Goal: Task Accomplishment & Management: Manage account settings

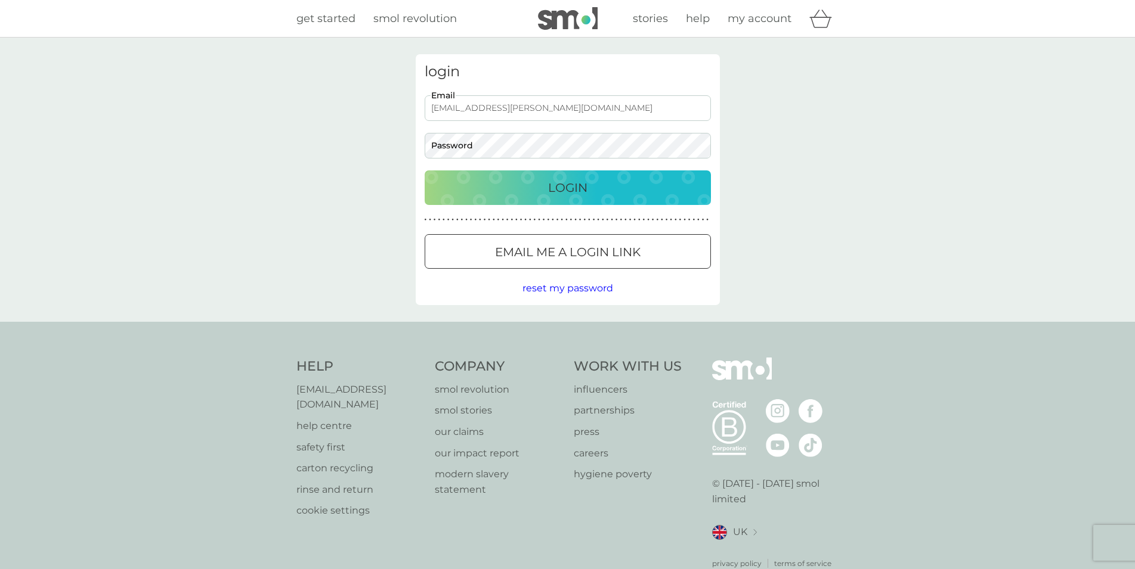
type input "[EMAIL_ADDRESS][PERSON_NAME][DOMAIN_NAME]"
click at [425, 171] on button "Login" at bounding box center [568, 188] width 286 height 35
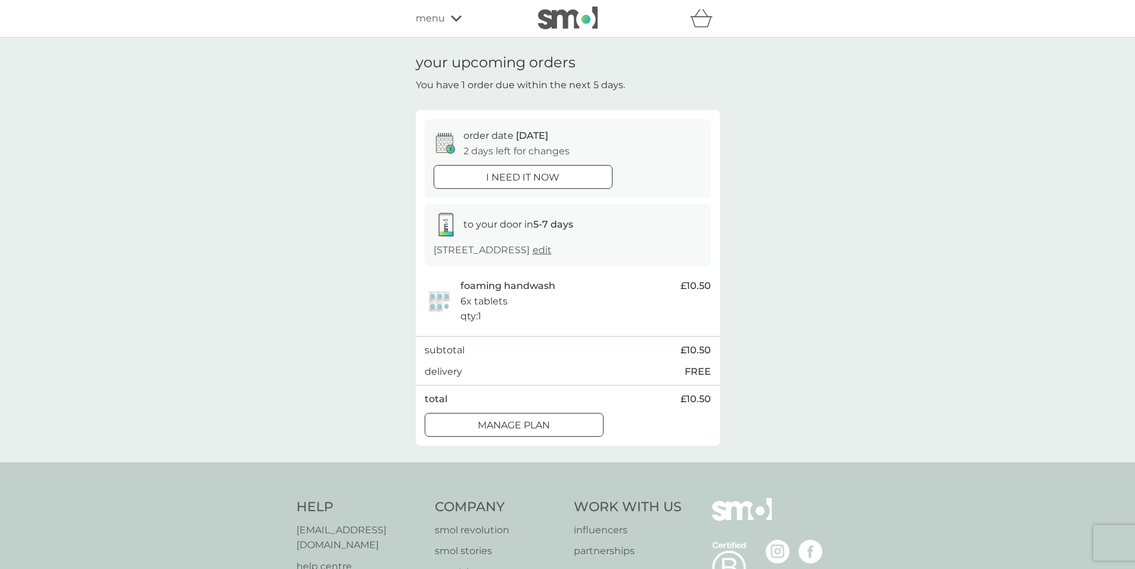
click at [521, 427] on div at bounding box center [514, 425] width 43 height 13
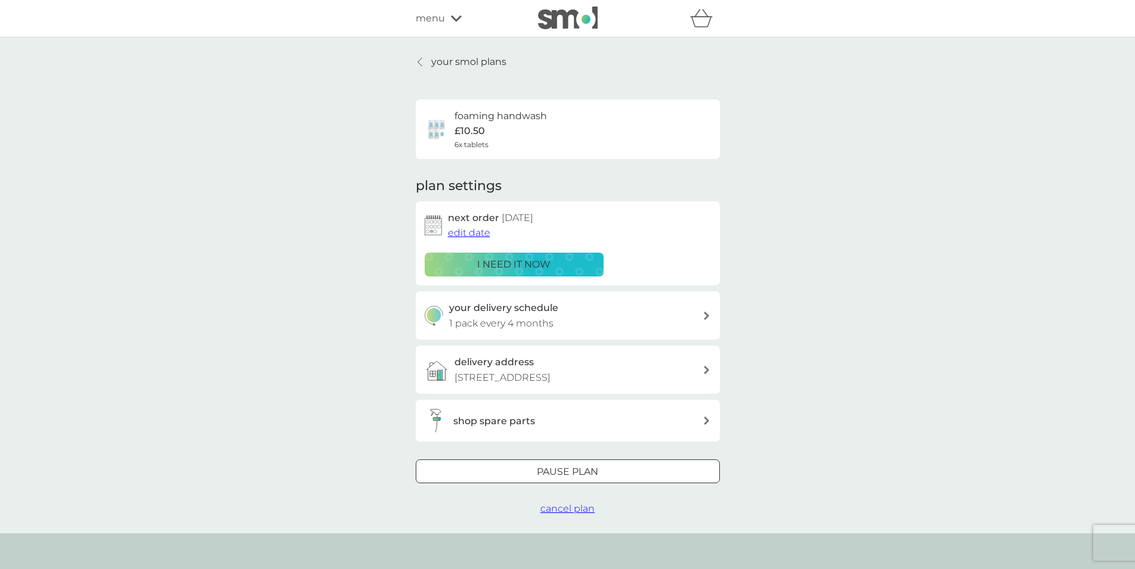
click at [530, 312] on h3 "your delivery schedule" at bounding box center [503, 309] width 109 height 16
select select "4"
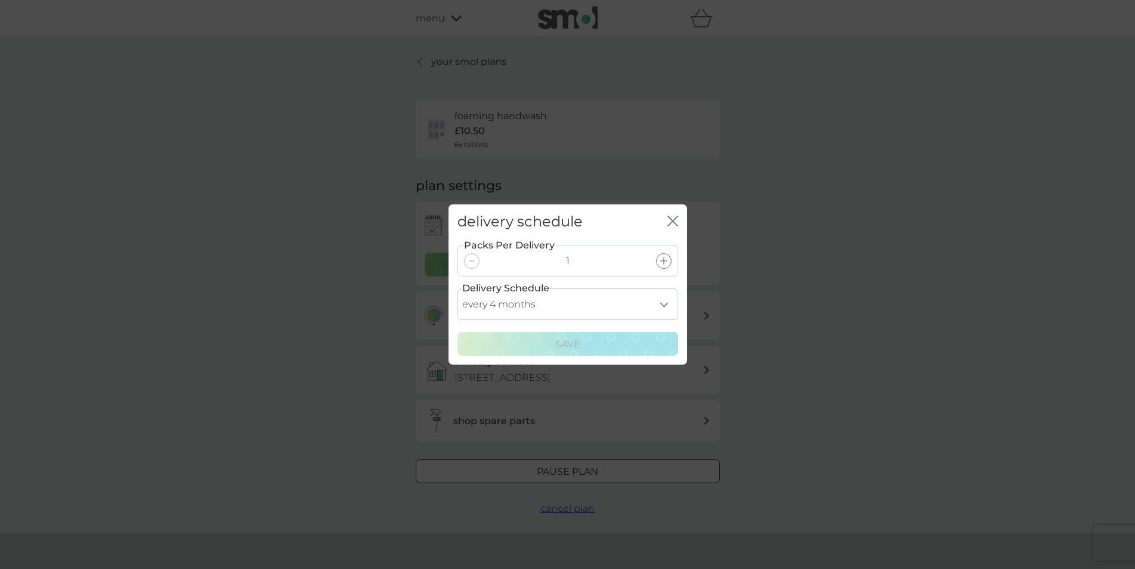
click at [280, 242] on div "delivery schedule close Packs Per Delivery 1 Delivery Schedule every 1 month ev…" at bounding box center [567, 284] width 1135 height 569
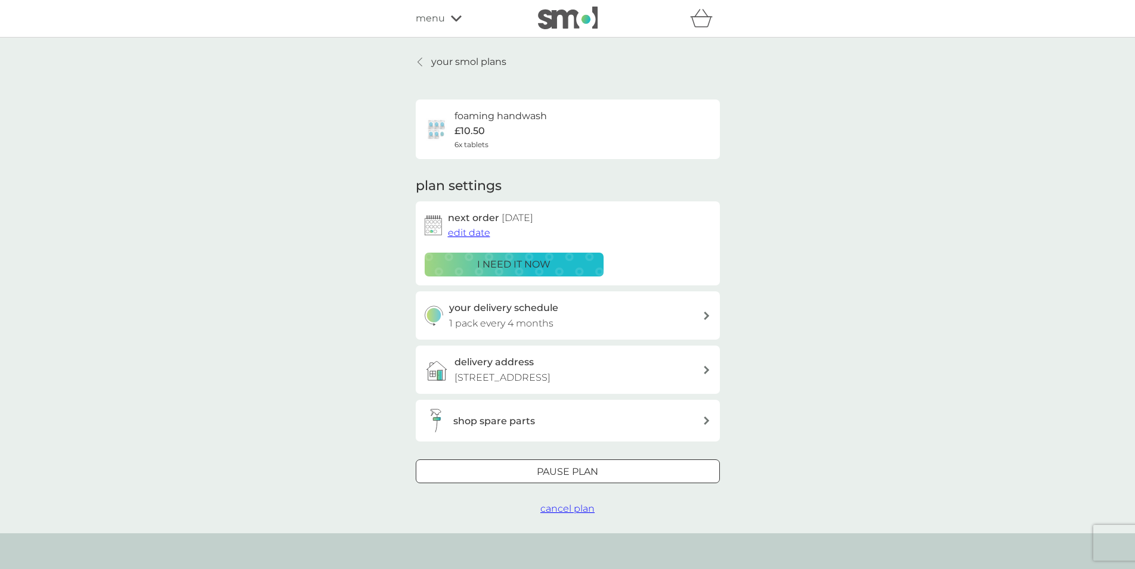
click at [456, 52] on div "your smol plans foaming handwash £10.50 6x tablets plan settings next order [DA…" at bounding box center [567, 286] width 1135 height 496
click at [449, 55] on p "your smol plans" at bounding box center [468, 62] width 75 height 16
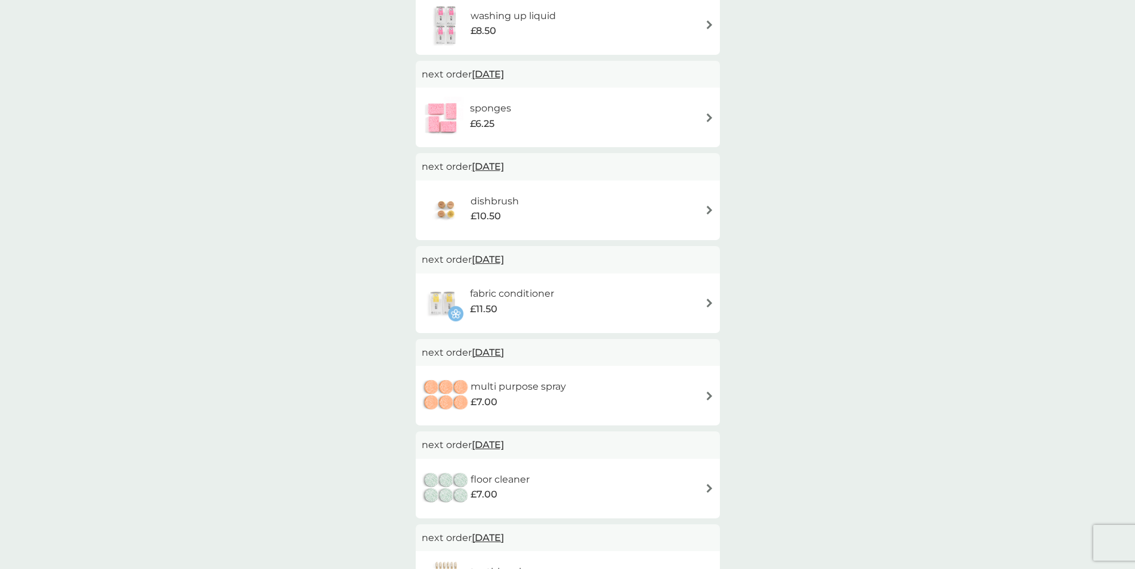
scroll to position [852, 0]
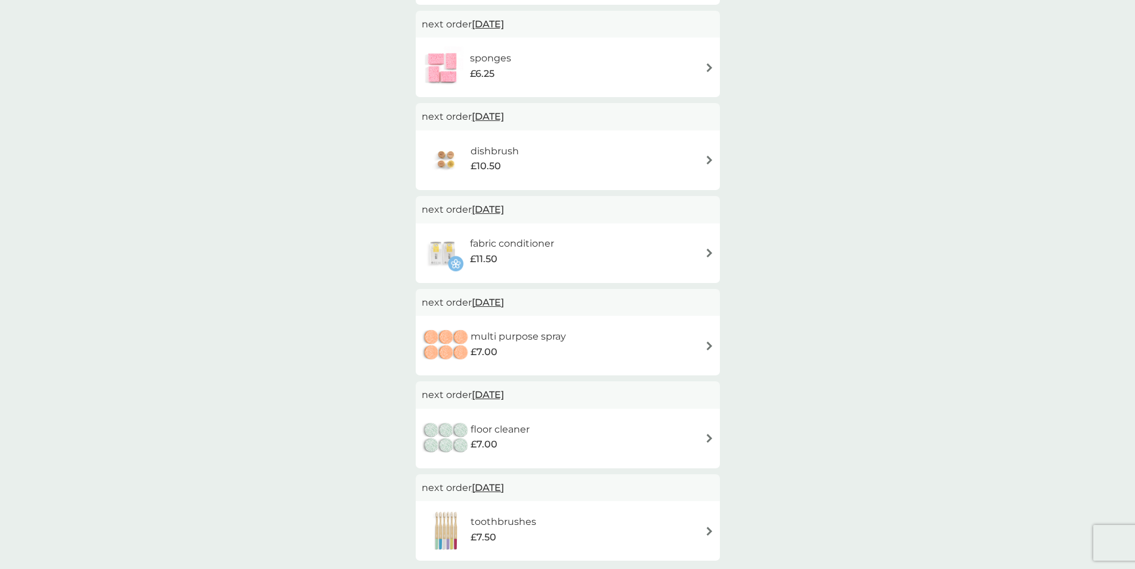
drag, startPoint x: 357, startPoint y: 308, endPoint x: 343, endPoint y: 215, distance: 94.5
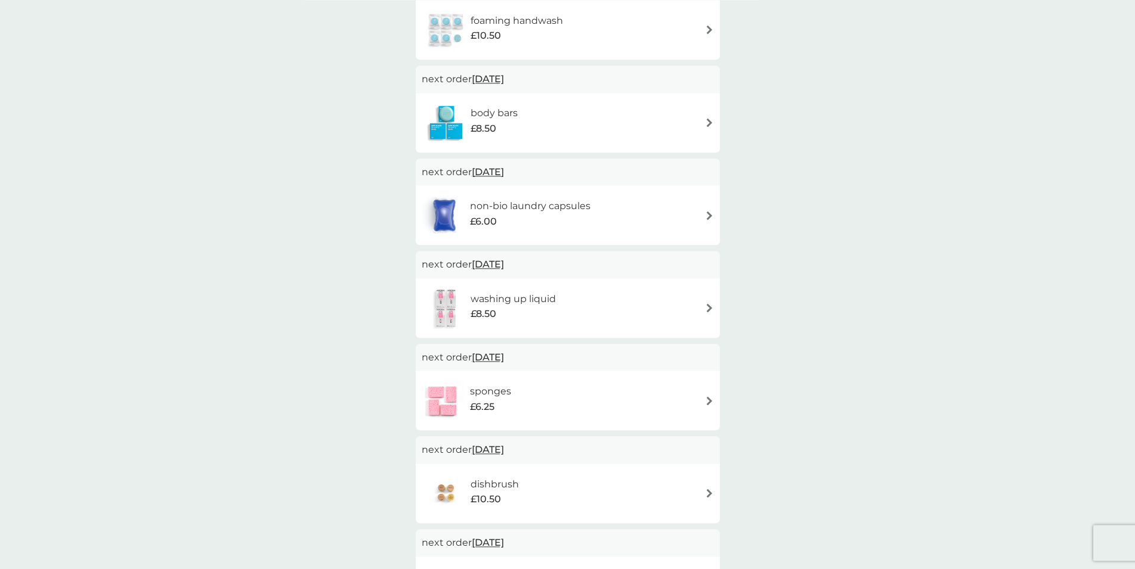
scroll to position [0, 0]
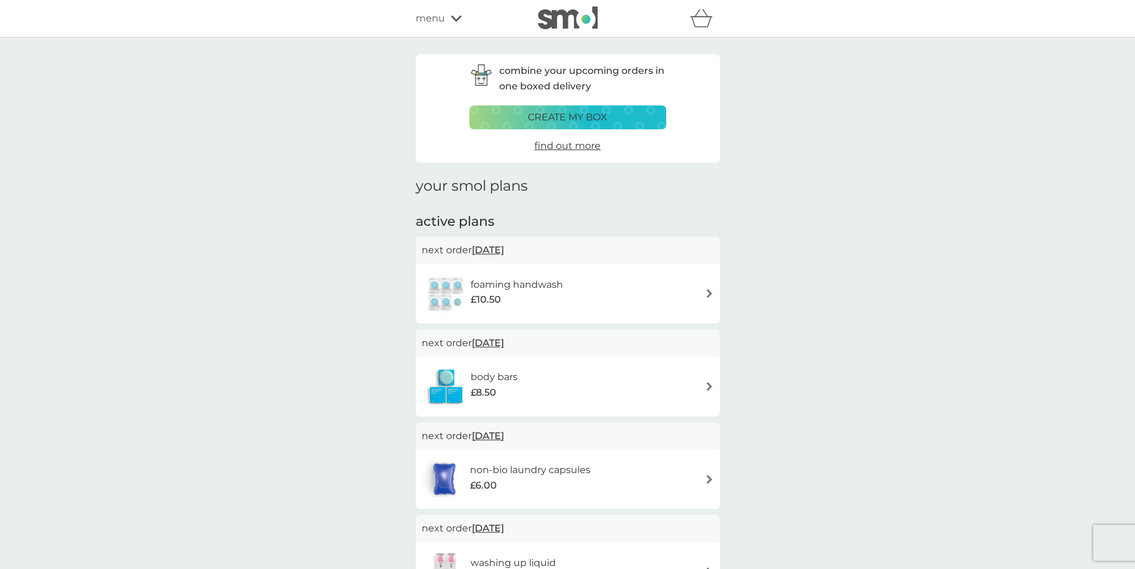
drag, startPoint x: 362, startPoint y: 312, endPoint x: 409, endPoint y: 98, distance: 219.2
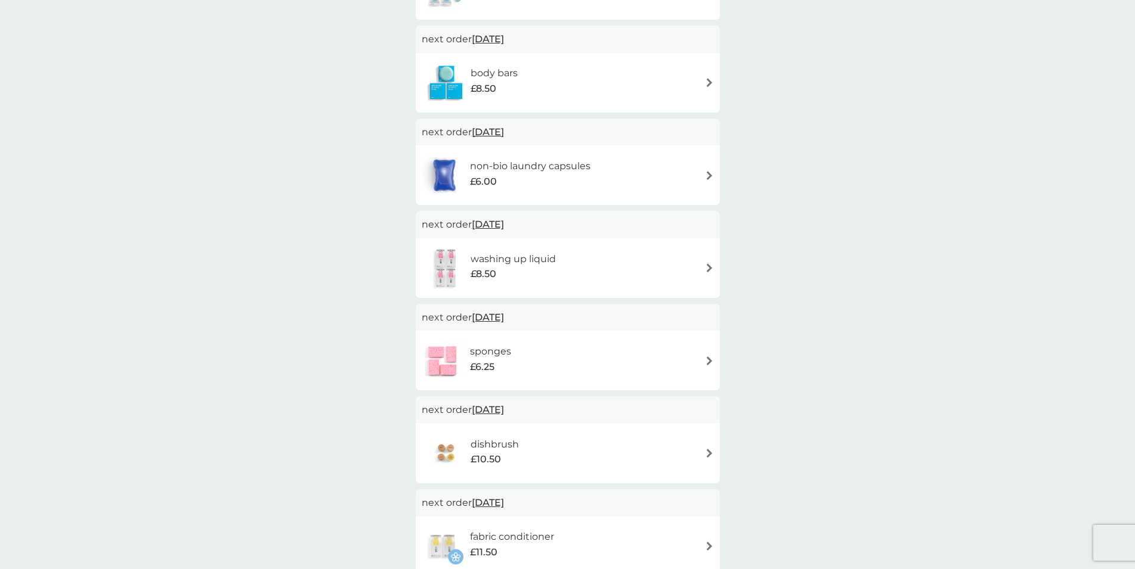
scroll to position [547, 0]
